Goal: Information Seeking & Learning: Learn about a topic

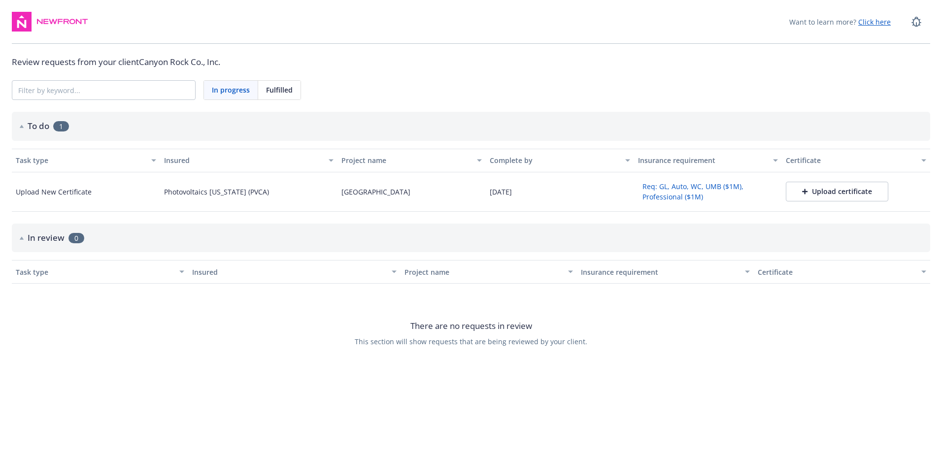
click at [668, 193] on button "Req: GL, Auto, WC, UMB ($1M), Professional ($1M)" at bounding box center [708, 192] width 140 height 26
